Goal: Navigation & Orientation: Find specific page/section

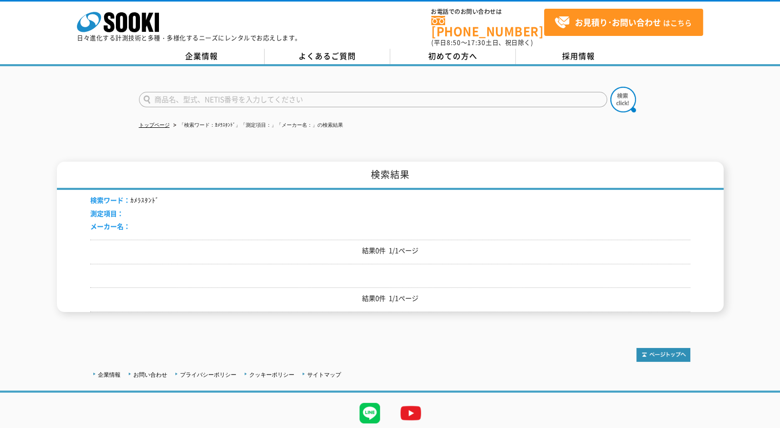
click at [220, 94] on input "text" at bounding box center [373, 99] width 468 height 15
type input "商品名、型式、NETIS番号を入力してください"
click at [158, 122] on link "トップページ" at bounding box center [154, 125] width 31 height 6
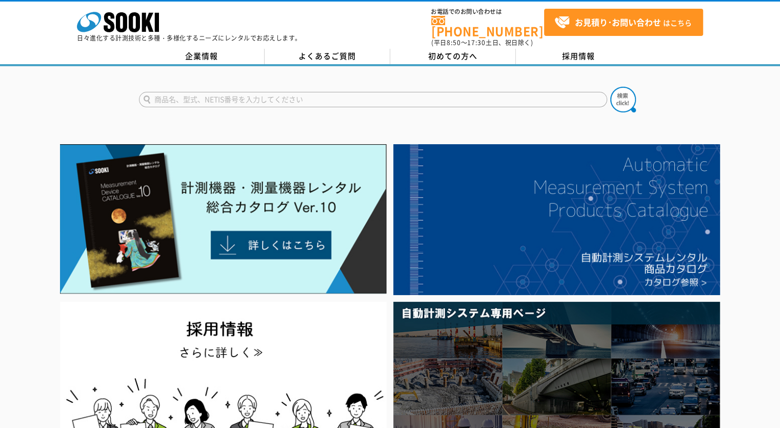
click at [275, 238] on img at bounding box center [223, 219] width 327 height 150
